Goal: Transaction & Acquisition: Purchase product/service

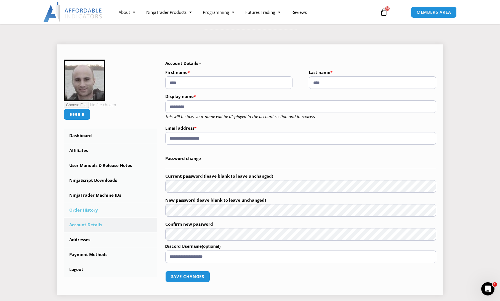
click at [84, 212] on link "Order History" at bounding box center [110, 210] width 93 height 14
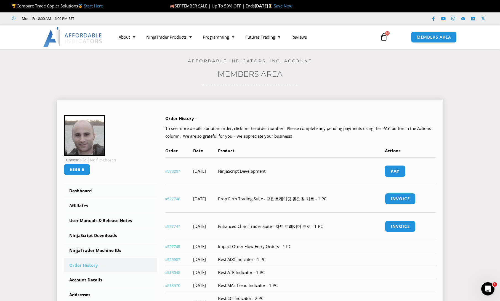
click at [403, 170] on link "Pay" at bounding box center [395, 171] width 21 height 12
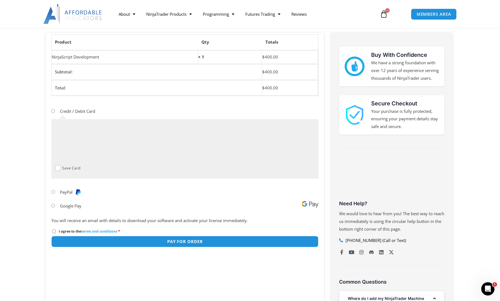
scroll to position [55, 0]
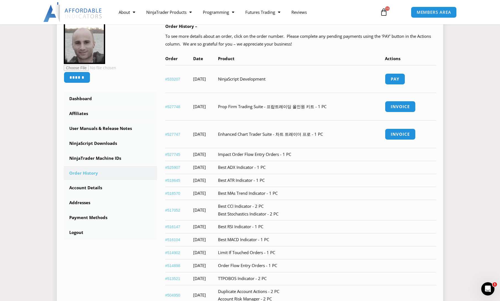
scroll to position [110, 0]
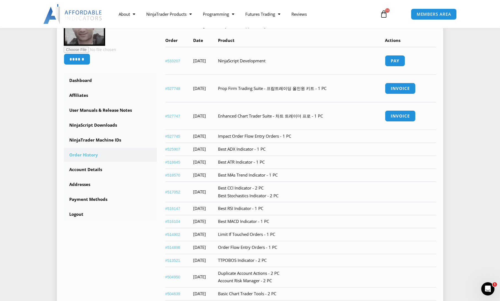
click at [176, 59] on link "#533207" at bounding box center [172, 61] width 15 height 4
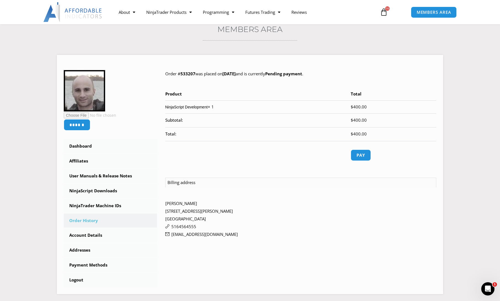
scroll to position [55, 0]
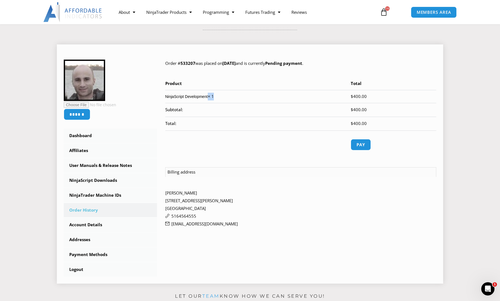
drag, startPoint x: 215, startPoint y: 96, endPoint x: 208, endPoint y: 96, distance: 6.4
click at [208, 96] on td "NinjaScript Development × 1" at bounding box center [258, 96] width 186 height 13
click at [102, 211] on link "Order History" at bounding box center [110, 210] width 93 height 14
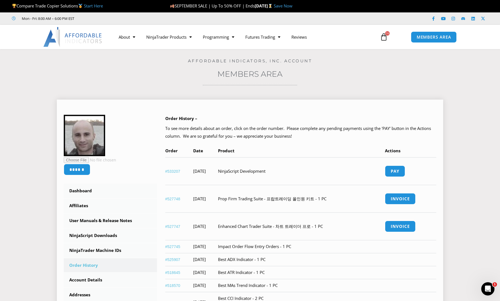
drag, startPoint x: 298, startPoint y: 172, endPoint x: 245, endPoint y: 172, distance: 53.3
click at [245, 172] on tr "#533207 [DATE] NinjaScript Development Pay" at bounding box center [301, 171] width 272 height 28
click at [218, 172] on td "[DATE]" at bounding box center [205, 171] width 25 height 28
click at [180, 172] on link "#533207" at bounding box center [172, 171] width 15 height 4
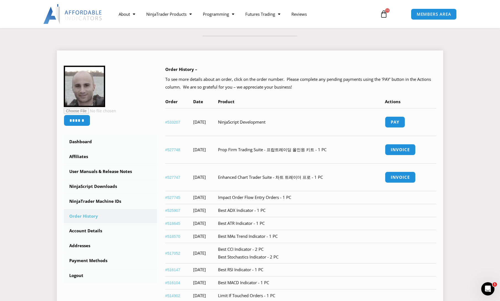
scroll to position [110, 0]
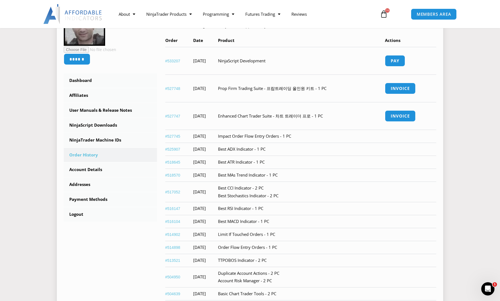
click at [175, 174] on link "#518570" at bounding box center [172, 175] width 15 height 4
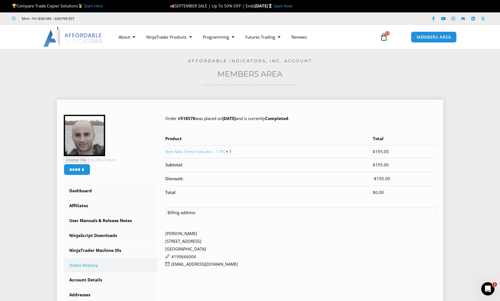
click at [94, 262] on link "Order History" at bounding box center [110, 266] width 93 height 14
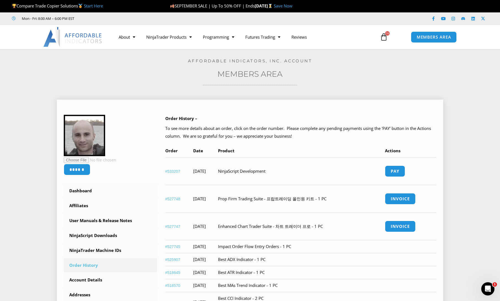
click at [177, 171] on link "#533207" at bounding box center [172, 171] width 15 height 4
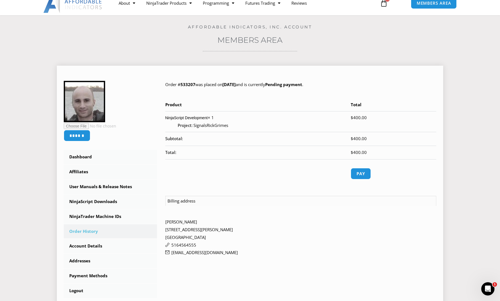
scroll to position [55, 0]
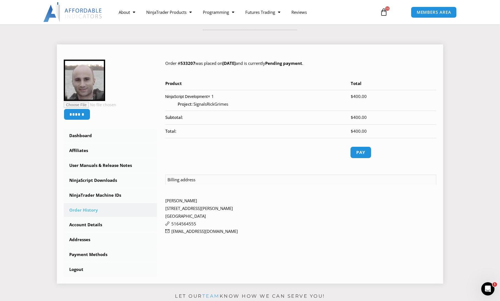
click at [359, 152] on link "Pay" at bounding box center [360, 153] width 21 height 12
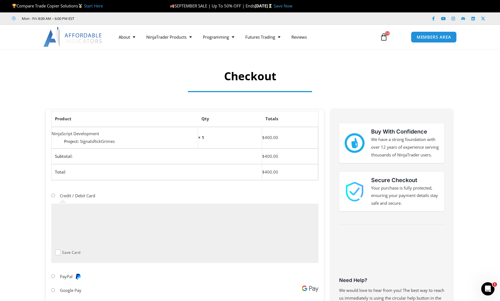
click at [388, 35] on span "16" at bounding box center [388, 33] width 4 height 4
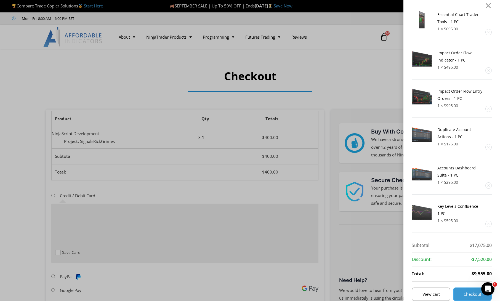
click at [475, 295] on span "Checkout" at bounding box center [473, 294] width 18 height 4
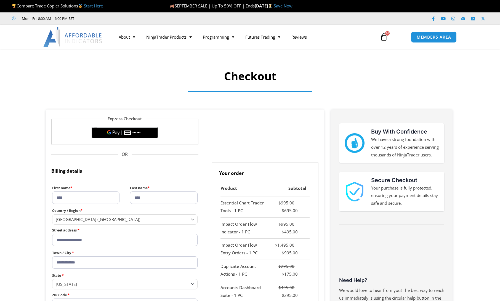
select select "**"
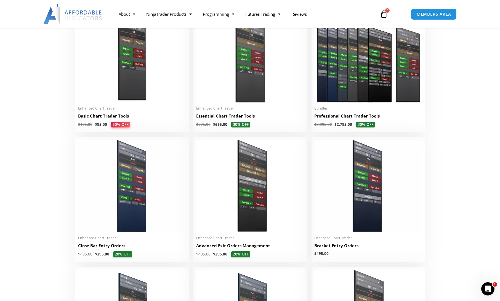
scroll to position [276, 0]
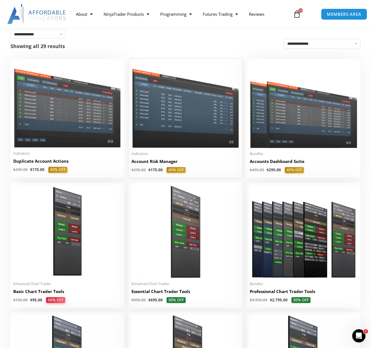
scroll to position [110, 0]
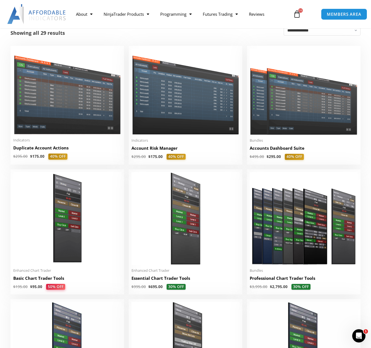
click at [39, 10] on img at bounding box center [36, 14] width 59 height 20
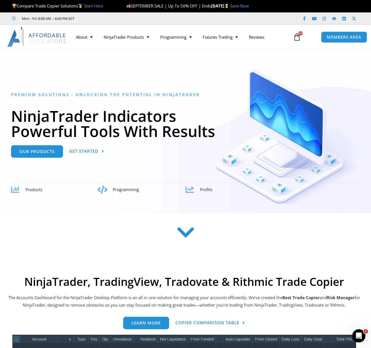
click at [25, 40] on img at bounding box center [36, 37] width 59 height 20
